Goal: Navigation & Orientation: Find specific page/section

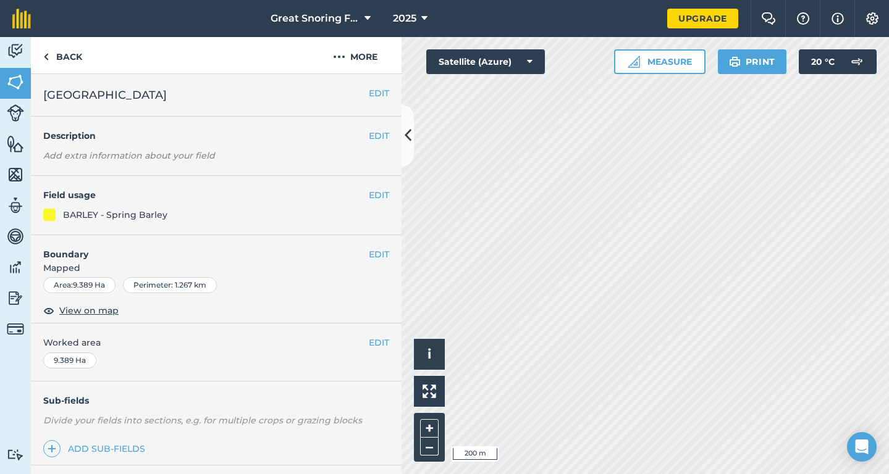
click at [366, 22] on icon at bounding box center [367, 18] width 6 height 15
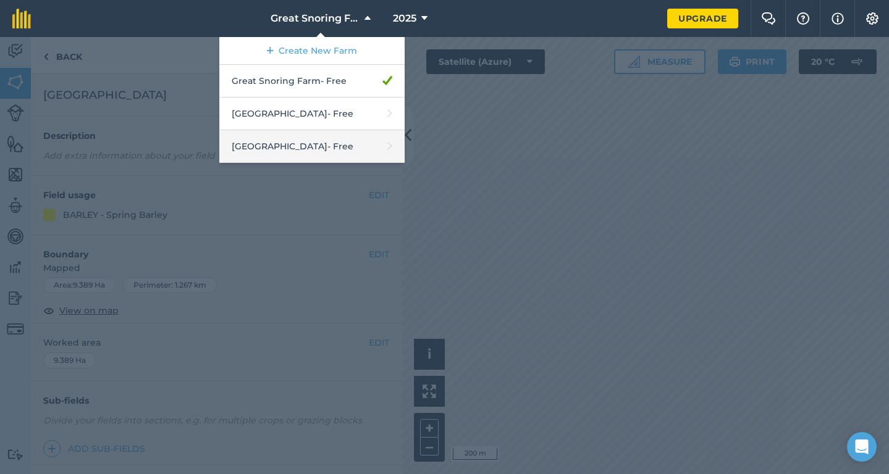
click at [282, 149] on link "[GEOGRAPHIC_DATA] - Free" at bounding box center [311, 146] width 185 height 33
